Goal: Book appointment/travel/reservation

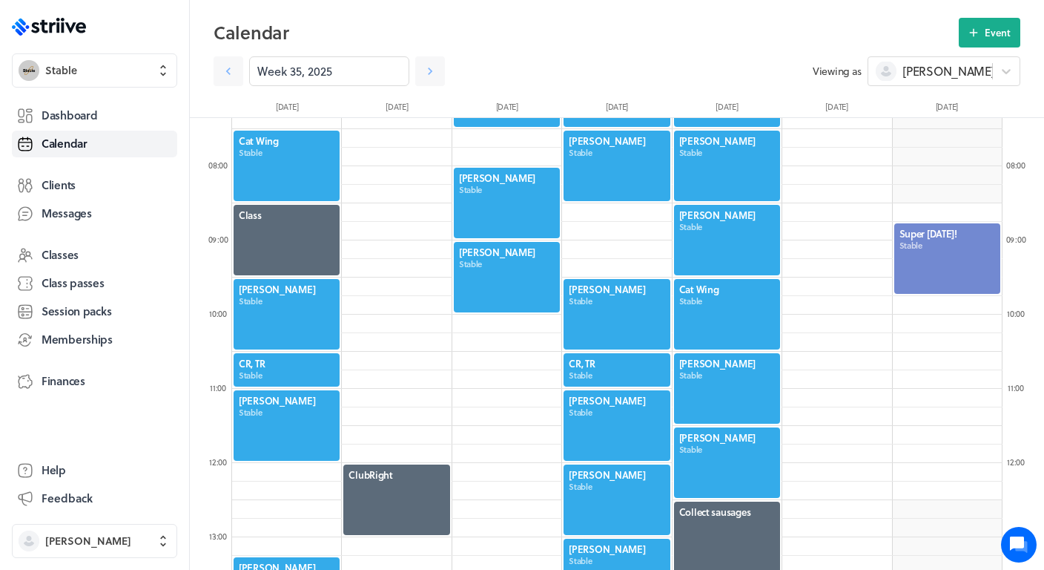
scroll to position [466, 0]
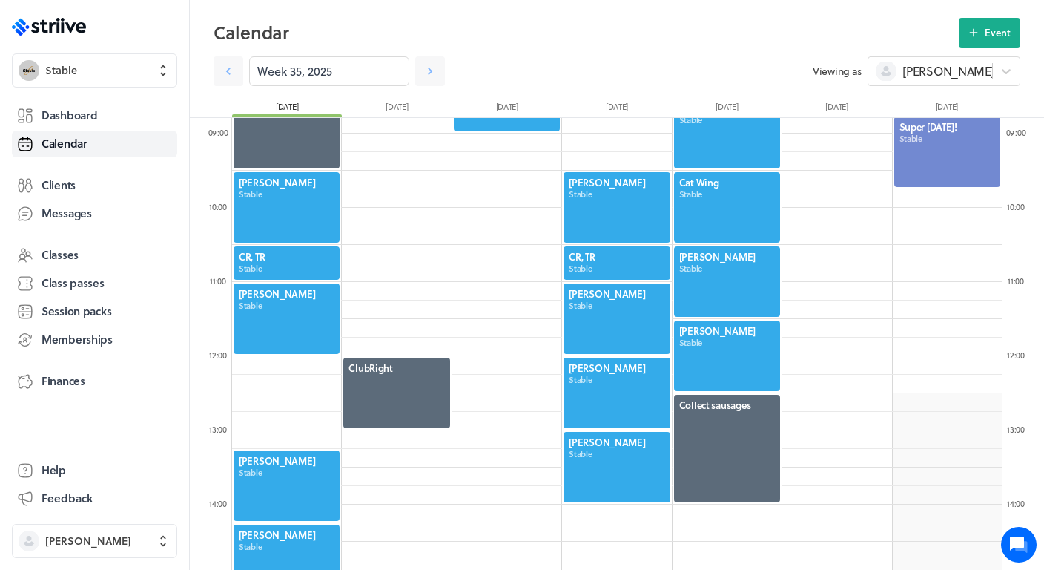
scroll to position [653, 0]
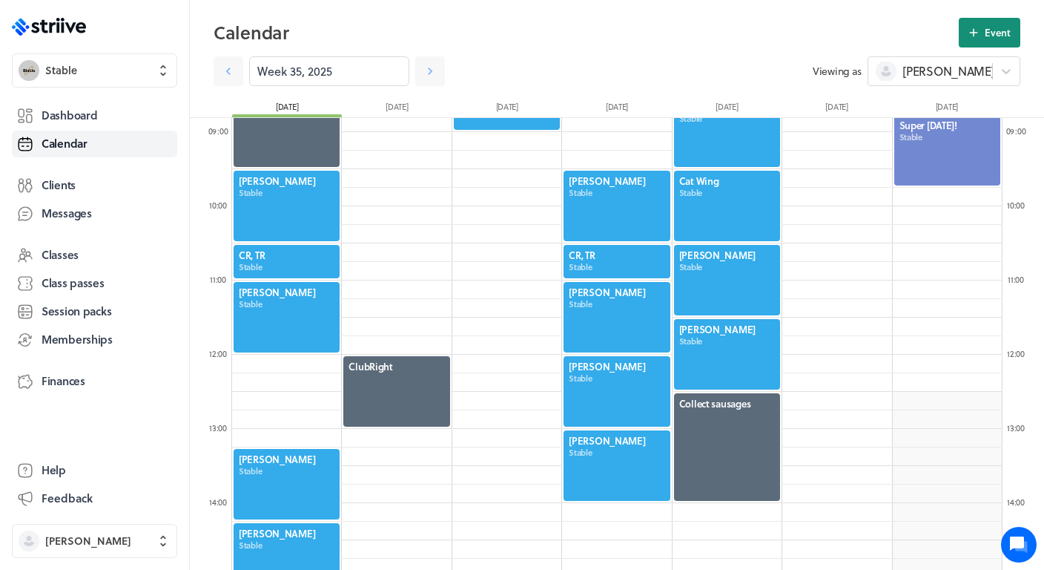
click at [989, 33] on span "Event" at bounding box center [998, 32] width 26 height 13
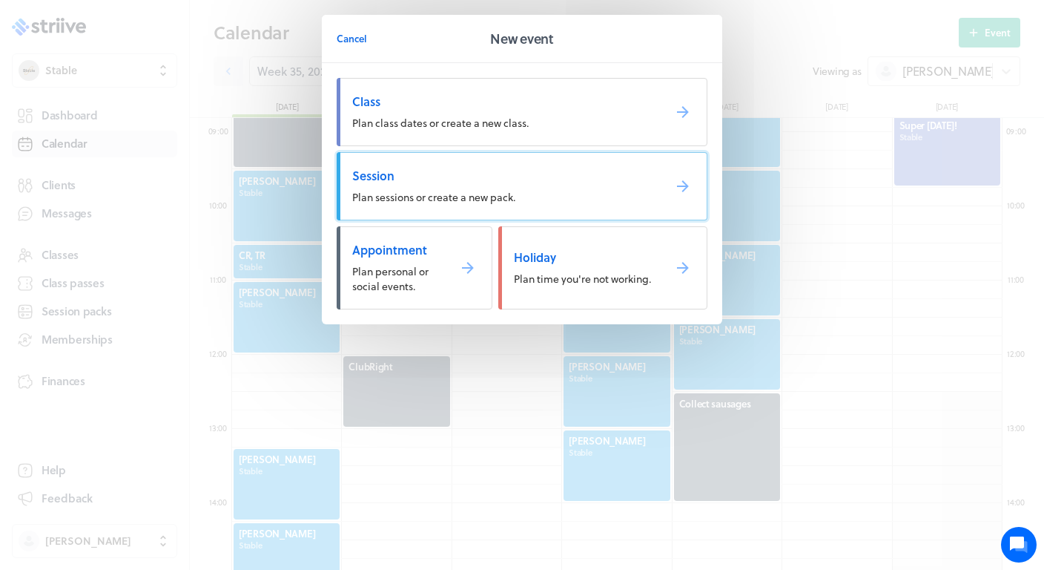
click at [428, 191] on span "Plan sessions or create a new pack." at bounding box center [433, 197] width 163 height 16
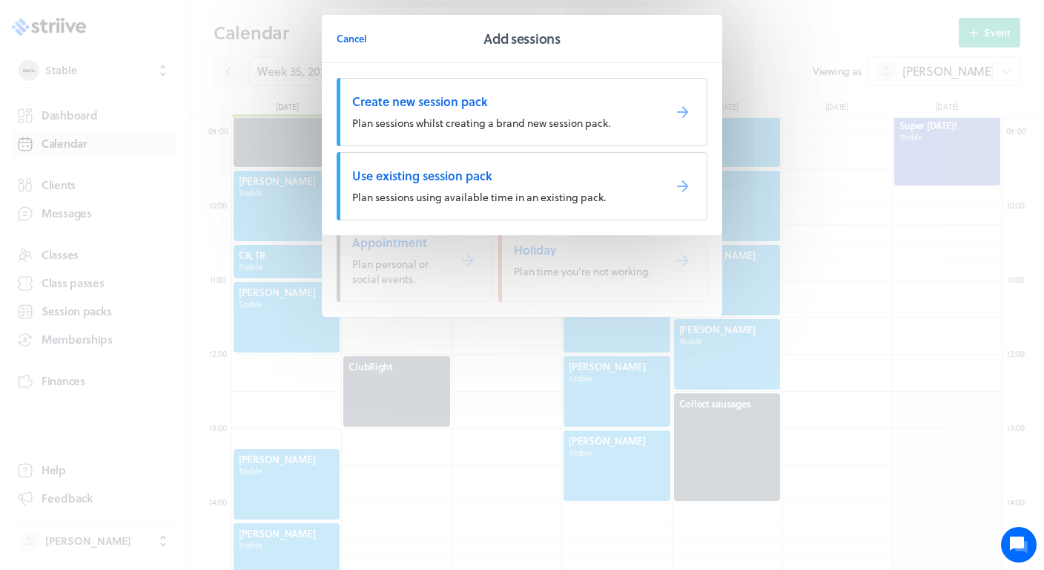
click at [396, 200] on span "Plan sessions using available time in an existing pack." at bounding box center [479, 197] width 254 height 16
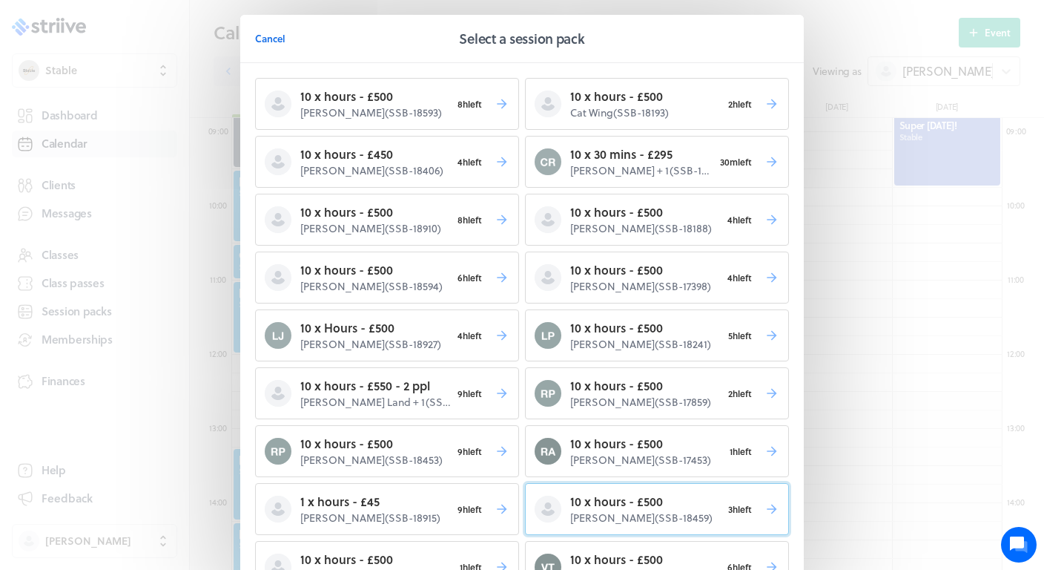
scroll to position [39, 0]
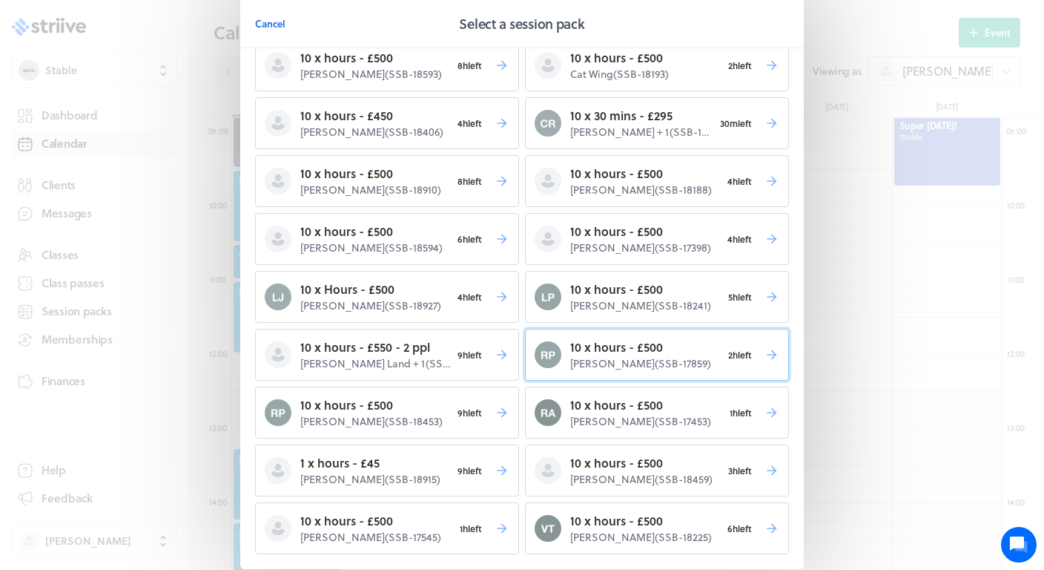
click at [648, 347] on p "10 x hours - £500" at bounding box center [645, 347] width 151 height 18
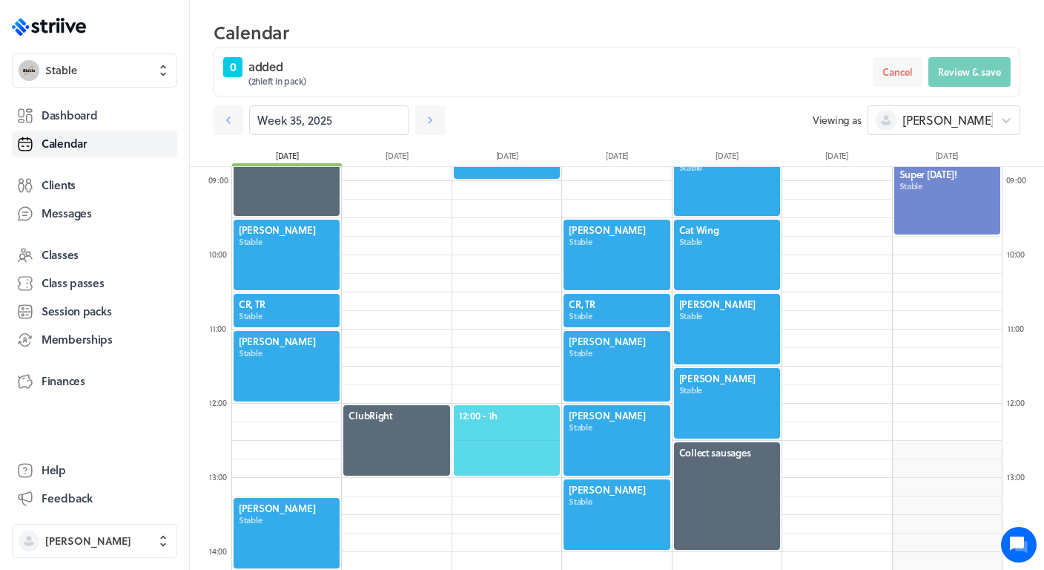
click at [498, 416] on span "12:00 - 1h" at bounding box center [507, 415] width 96 height 13
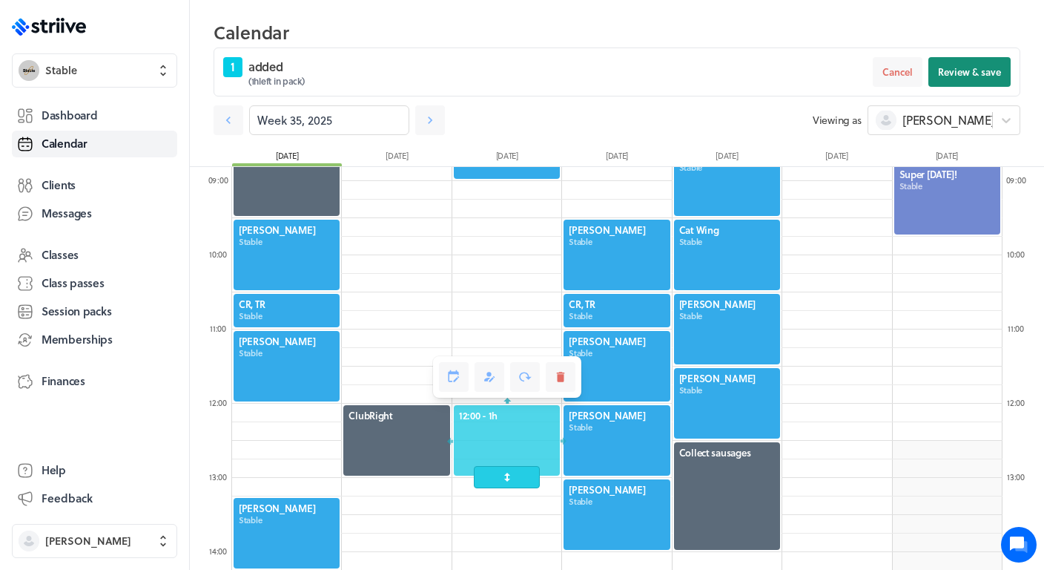
click at [973, 73] on span "Review & save" at bounding box center [969, 71] width 63 height 13
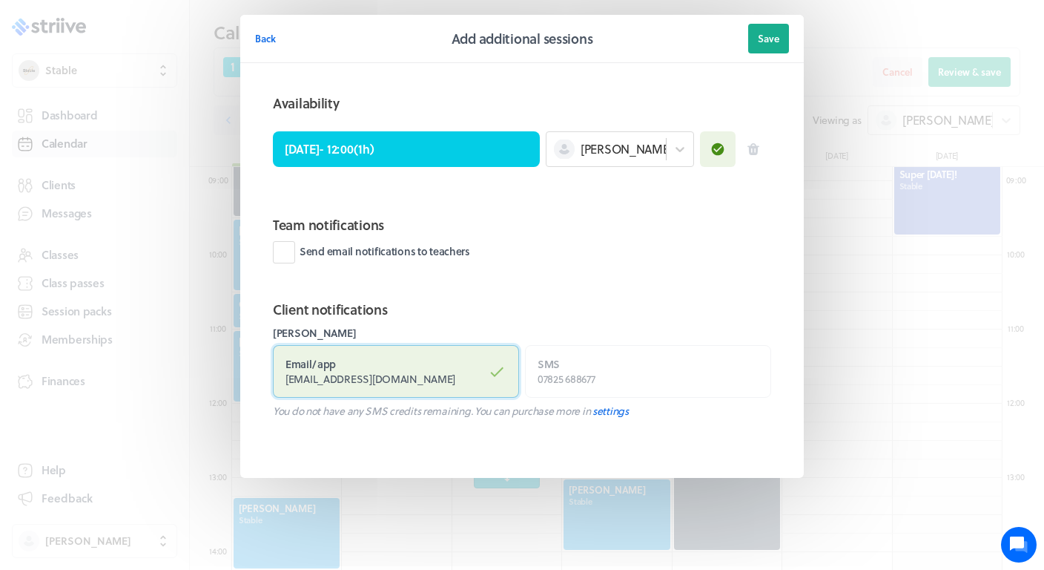
click at [366, 362] on label "Email / app rmprickett@hotmail.com" at bounding box center [396, 371] width 246 height 53
click at [0, 0] on input "Email / app rmprickett@hotmail.com" at bounding box center [0, 0] width 0 height 0
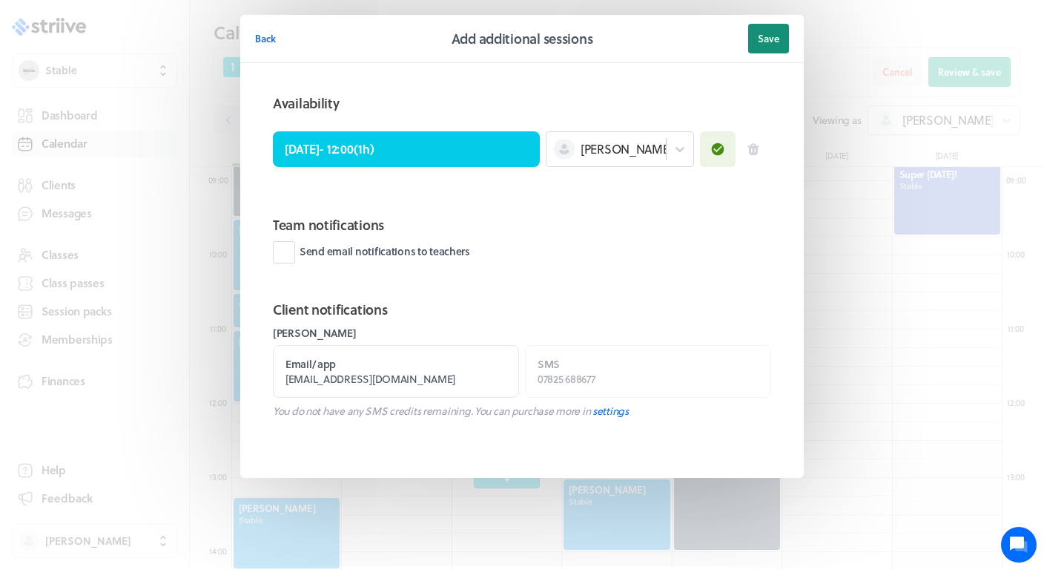
click at [763, 32] on span "Save" at bounding box center [769, 38] width 22 height 13
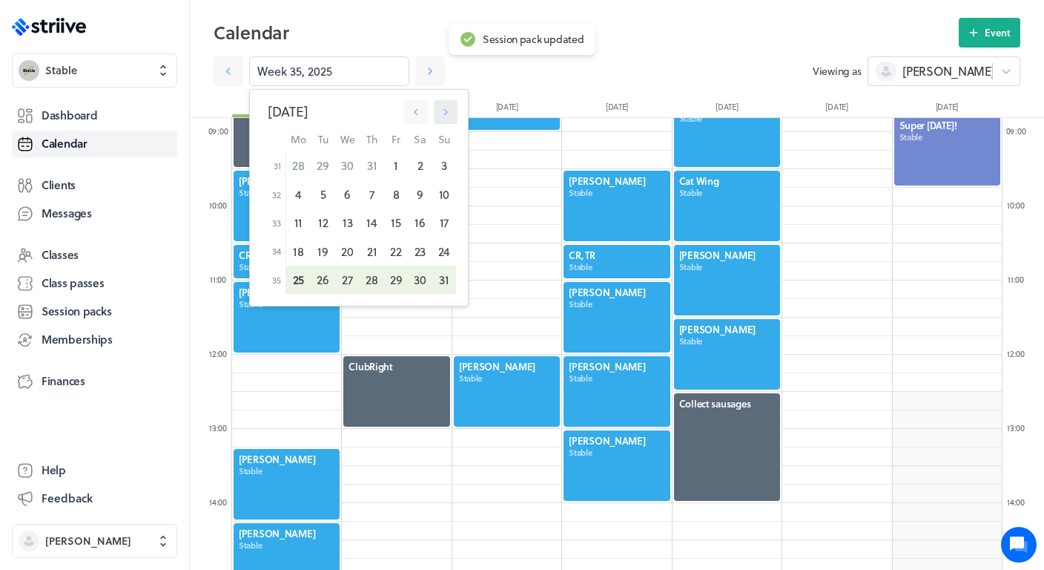
click at [446, 110] on icon "button" at bounding box center [446, 112] width 4 height 7
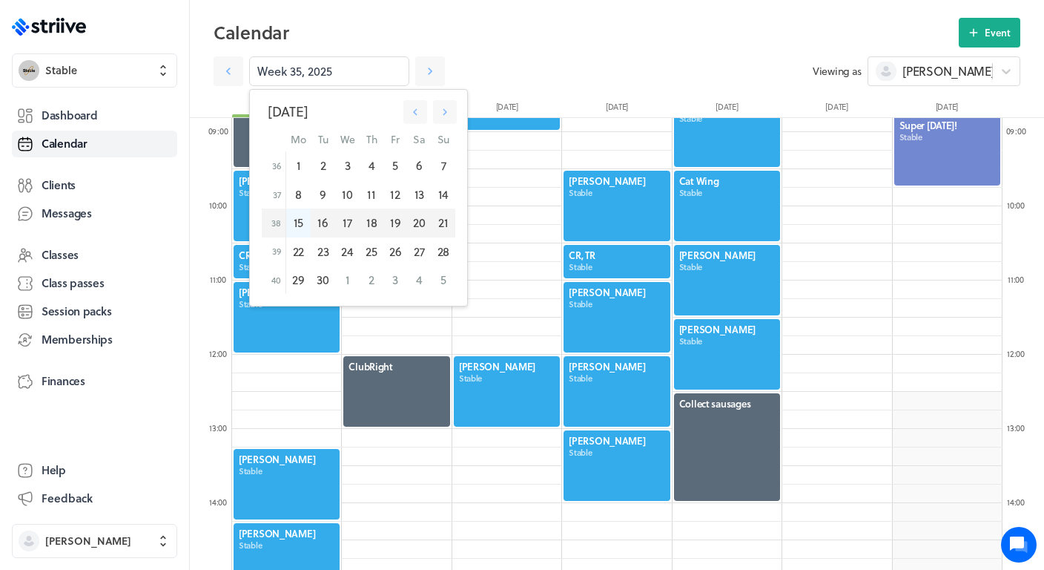
click at [305, 217] on div "15" at bounding box center [298, 222] width 25 height 28
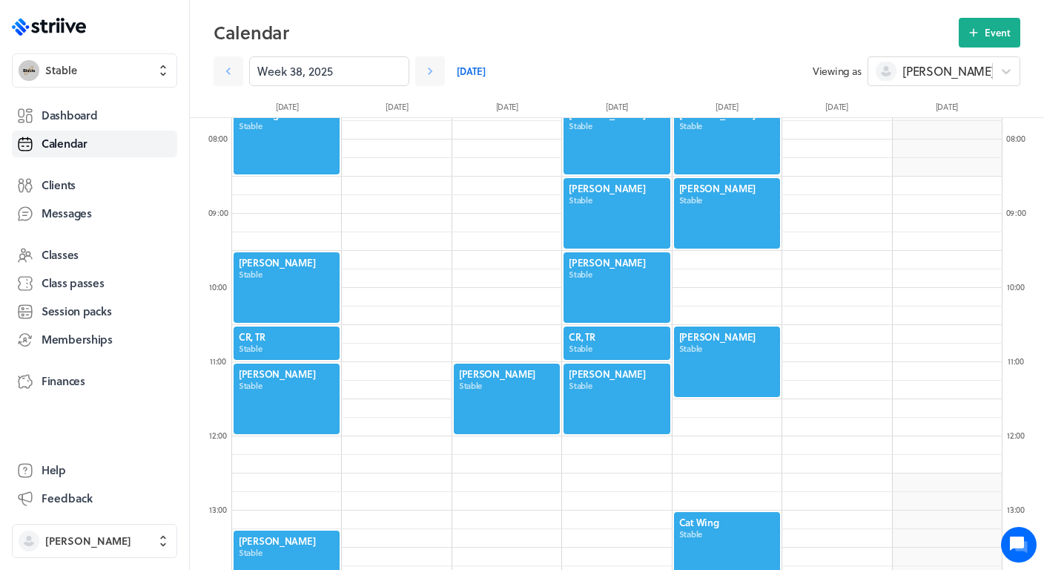
scroll to position [572, 0]
